Goal: Navigation & Orientation: Find specific page/section

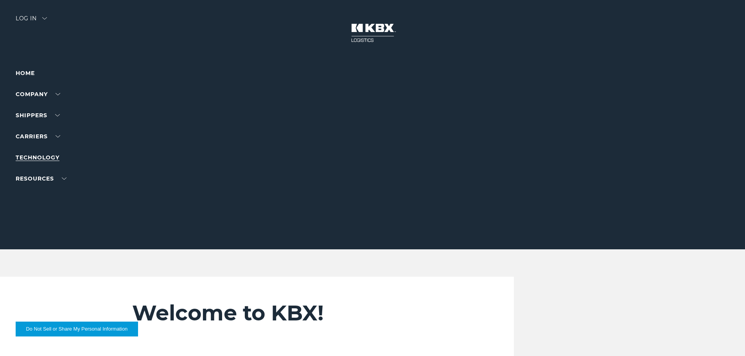
click at [47, 158] on link "Technology" at bounding box center [38, 157] width 44 height 7
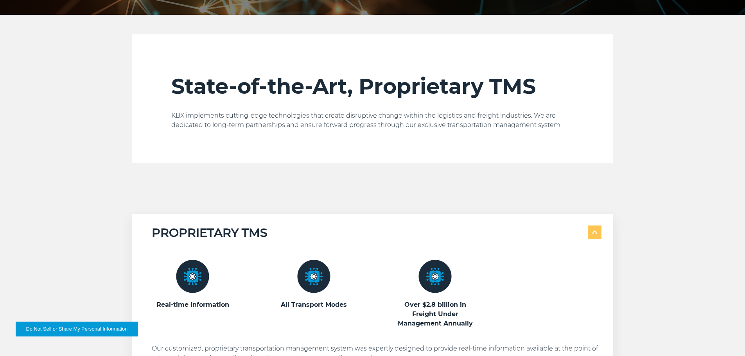
click at [671, 204] on div "State-of-the-Art, Proprietary TMS KBX implements cutting-edge technologies that…" at bounding box center [372, 337] width 745 height 606
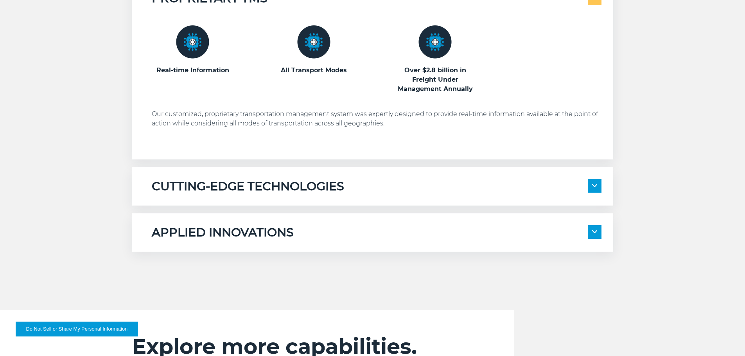
click at [668, 205] on div "PROPRIETARY TMS Real-time Information" at bounding box center [372, 115] width 745 height 272
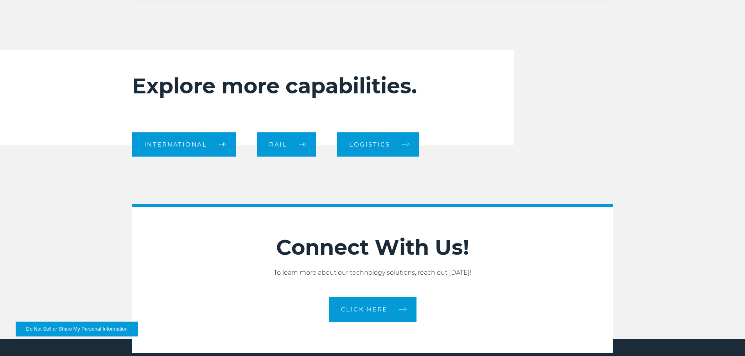
scroll to position [860, 0]
